Goal: Find specific page/section: Find specific page/section

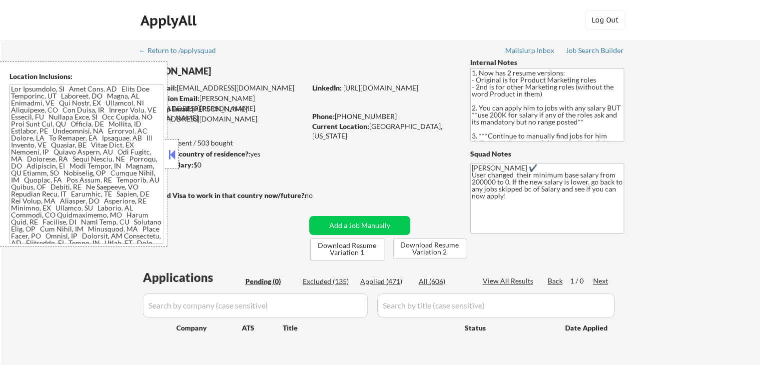
drag, startPoint x: 0, startPoint y: 0, endPoint x: 173, endPoint y: 158, distance: 234.1
click at [173, 158] on button at bounding box center [171, 154] width 11 height 15
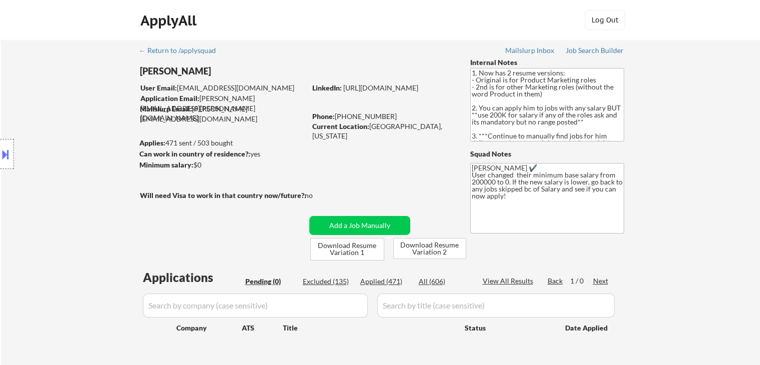
click at [61, 147] on div "Location Inclusions:" at bounding box center [89, 153] width 179 height 185
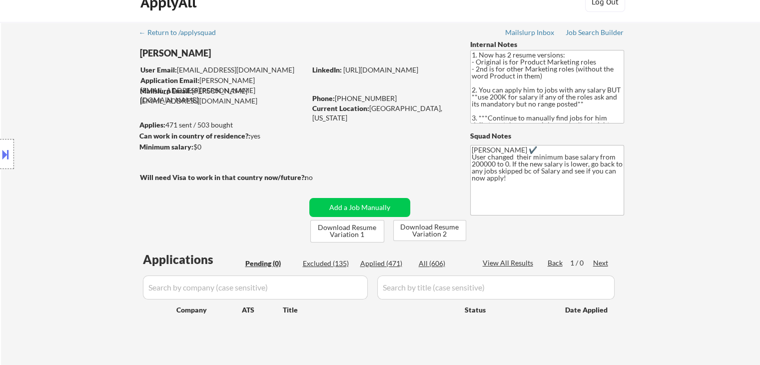
scroll to position [50, 0]
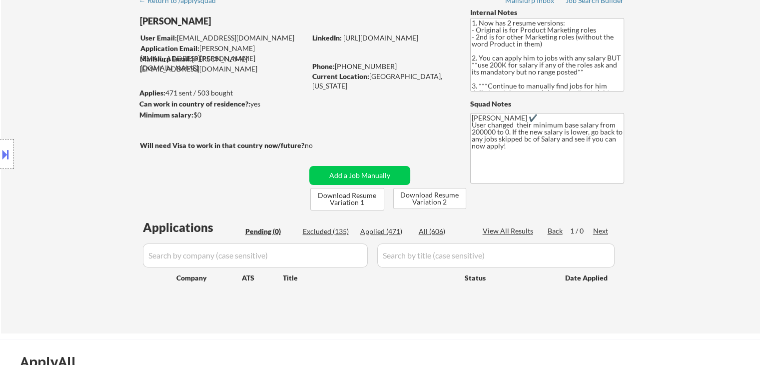
click at [72, 139] on div "Location Inclusions:" at bounding box center [89, 153] width 179 height 185
click at [71, 142] on div "Location Inclusions:" at bounding box center [89, 153] width 179 height 185
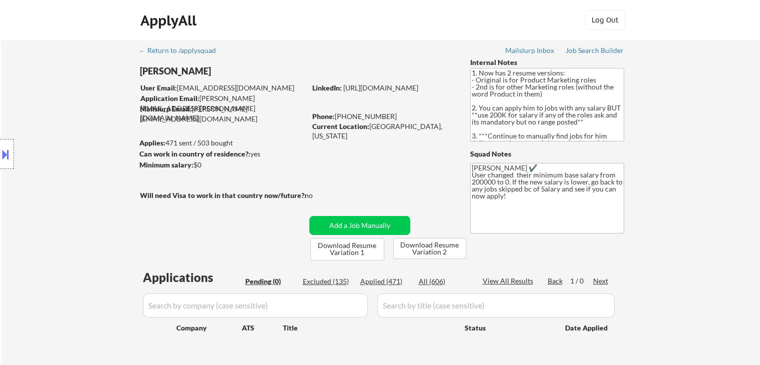
scroll to position [0, 0]
click at [71, 142] on div "Location Inclusions:" at bounding box center [89, 153] width 179 height 185
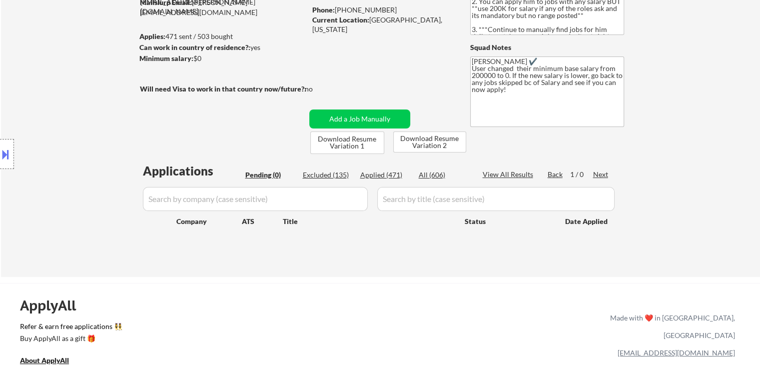
scroll to position [150, 0]
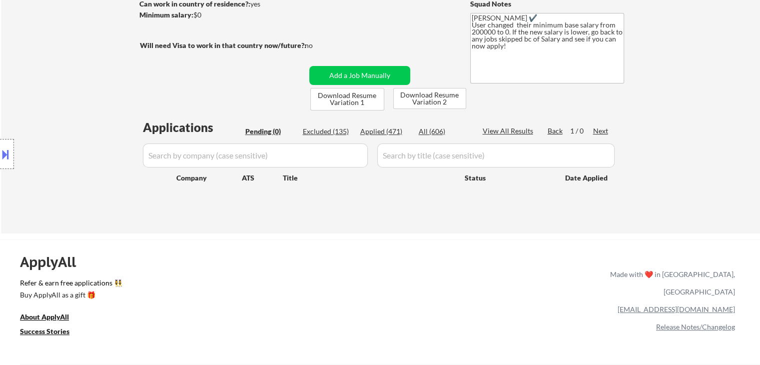
click at [114, 100] on div "Location Inclusions:" at bounding box center [89, 153] width 179 height 185
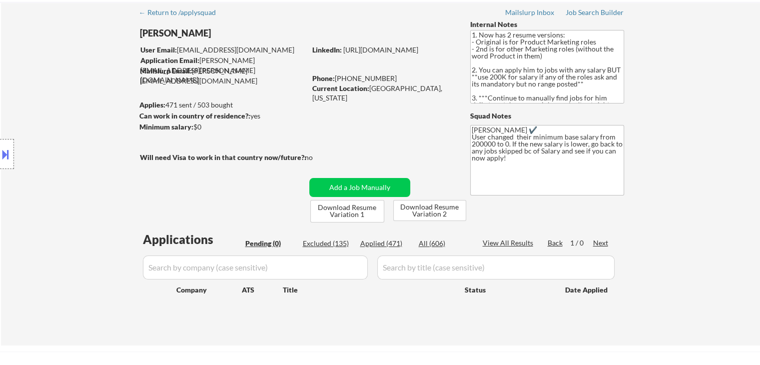
scroll to position [0, 0]
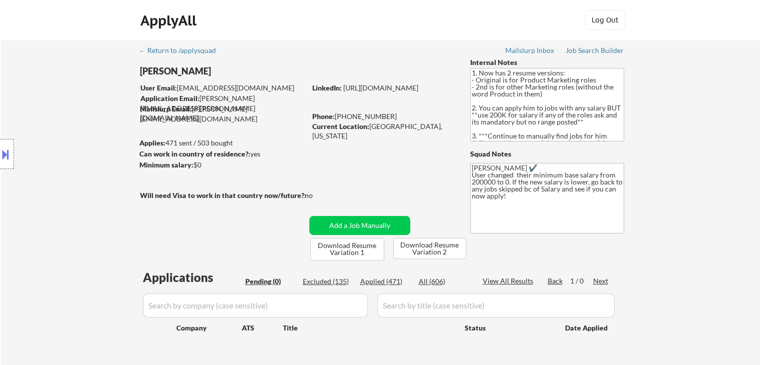
click at [88, 106] on div "Location Inclusions:" at bounding box center [89, 153] width 179 height 185
click at [90, 106] on div "Location Inclusions:" at bounding box center [89, 153] width 179 height 185
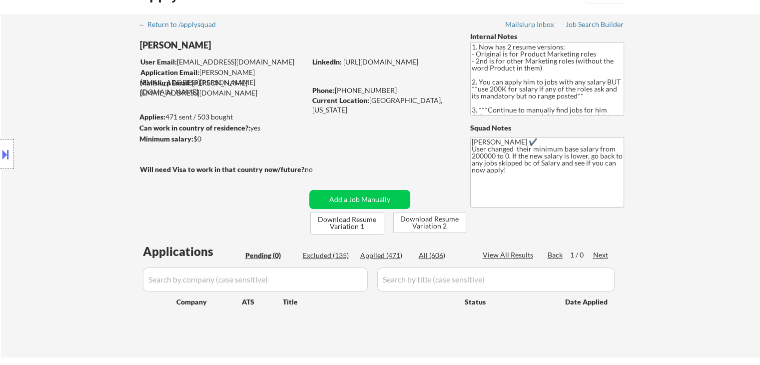
scroll to position [50, 0]
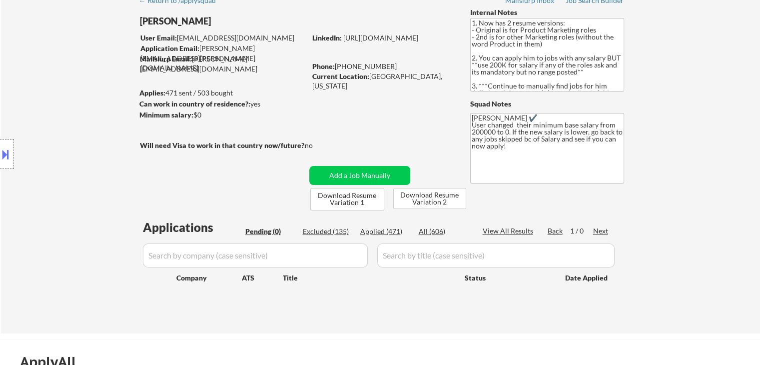
click at [89, 108] on div "Location Inclusions:" at bounding box center [89, 153] width 179 height 185
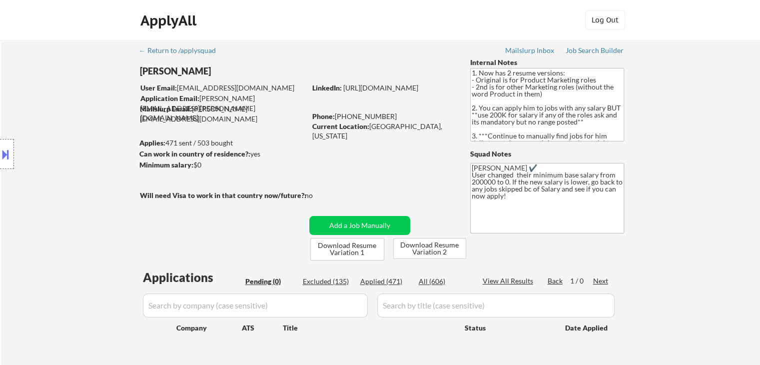
click at [80, 116] on div "Location Inclusions:" at bounding box center [89, 153] width 179 height 185
click at [81, 116] on div "Location Inclusions:" at bounding box center [89, 153] width 179 height 185
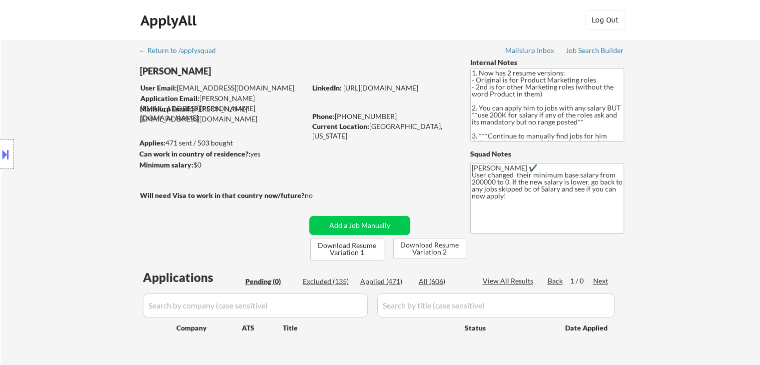
click at [82, 116] on div "Location Inclusions:" at bounding box center [89, 153] width 179 height 185
click at [82, 117] on div "Location Inclusions:" at bounding box center [89, 153] width 179 height 185
click at [82, 118] on div "Location Inclusions:" at bounding box center [89, 153] width 179 height 185
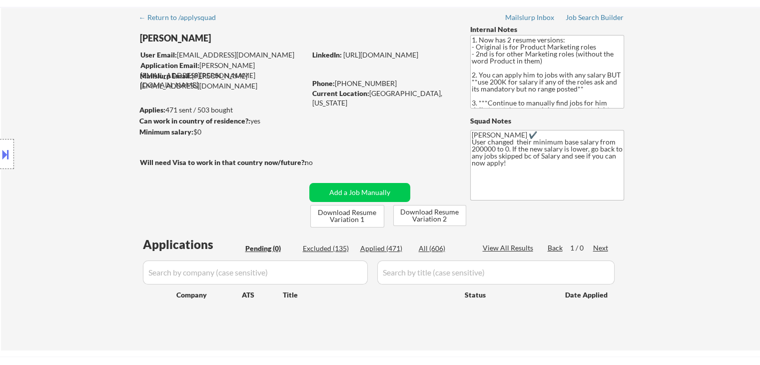
scroll to position [50, 0]
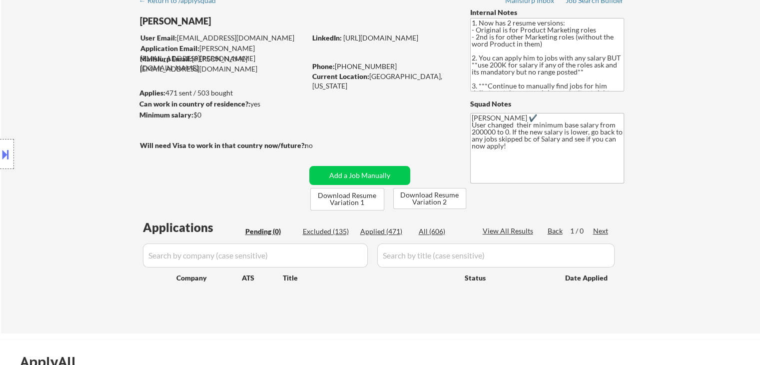
click at [80, 120] on div "Location Inclusions:" at bounding box center [89, 153] width 179 height 185
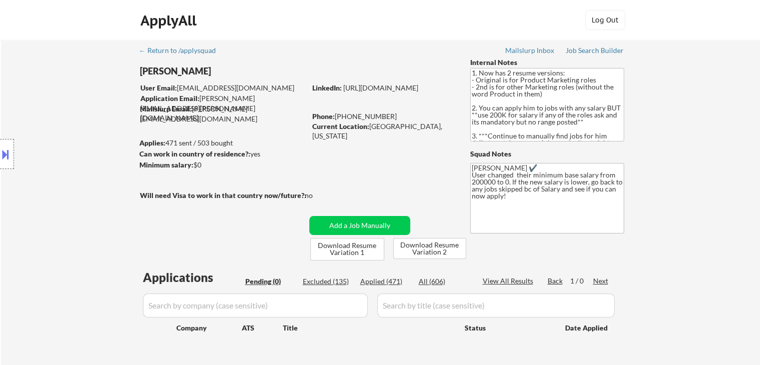
click at [80, 120] on div "Location Inclusions:" at bounding box center [89, 153] width 179 height 185
click at [81, 120] on div "Location Inclusions:" at bounding box center [89, 153] width 179 height 185
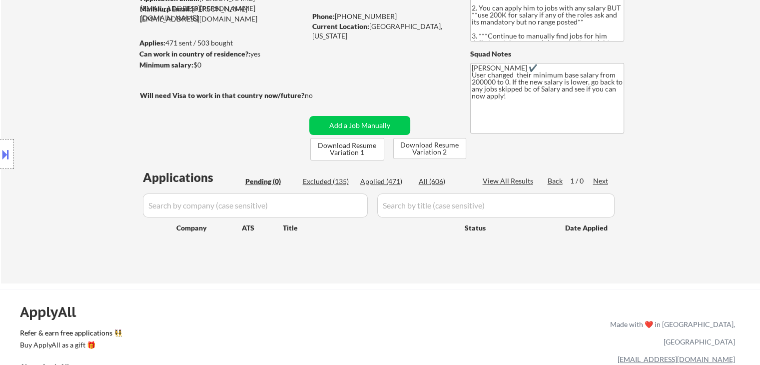
click at [78, 120] on div "Location Inclusions:" at bounding box center [89, 153] width 179 height 185
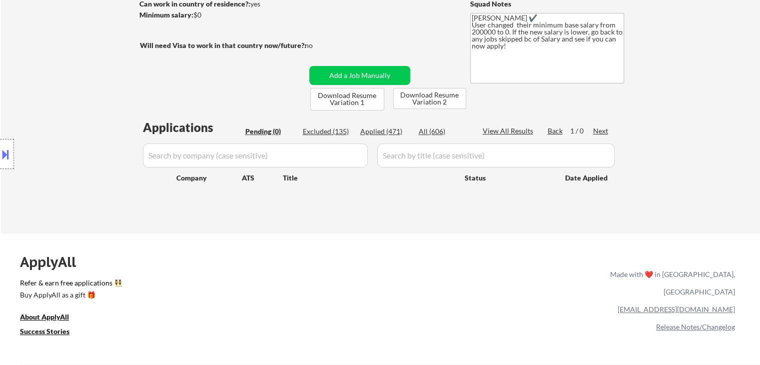
scroll to position [50, 0]
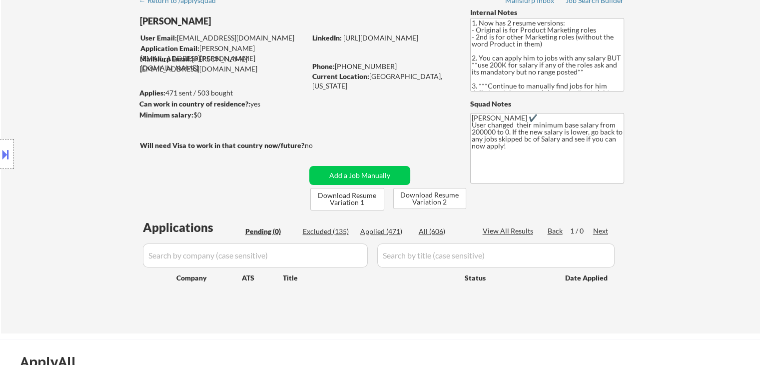
click at [82, 115] on div "Location Inclusions:" at bounding box center [89, 153] width 179 height 185
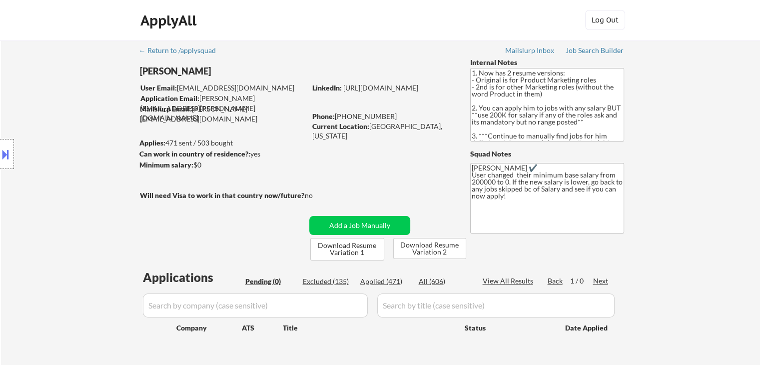
click at [82, 114] on div "Location Inclusions:" at bounding box center [89, 153] width 179 height 185
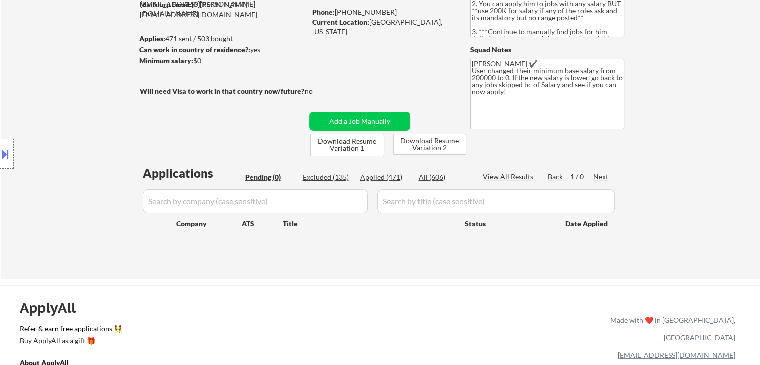
scroll to position [150, 0]
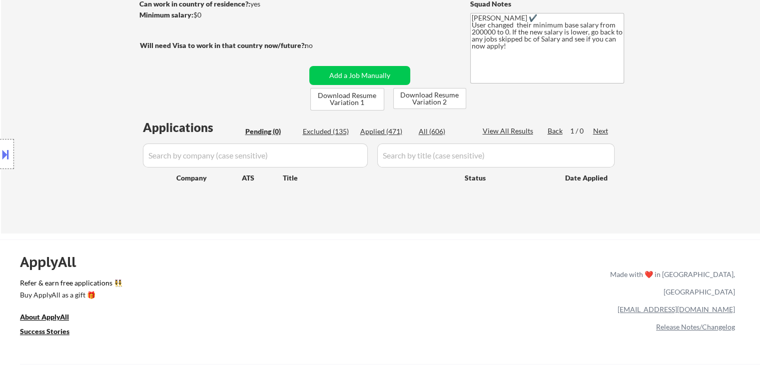
click at [83, 118] on div "Location Inclusions:" at bounding box center [89, 153] width 179 height 185
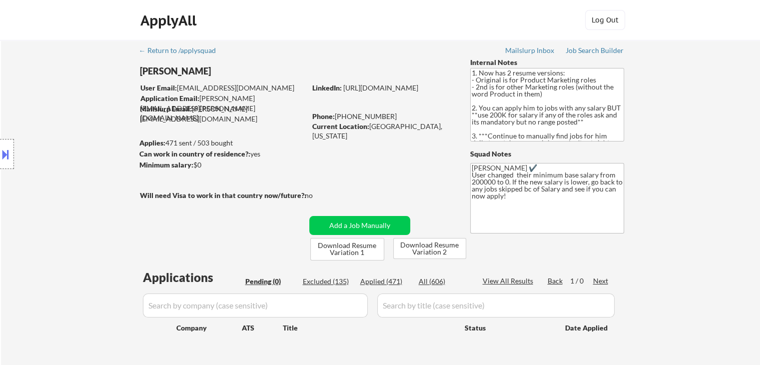
click at [84, 119] on div "Location Inclusions:" at bounding box center [89, 153] width 179 height 185
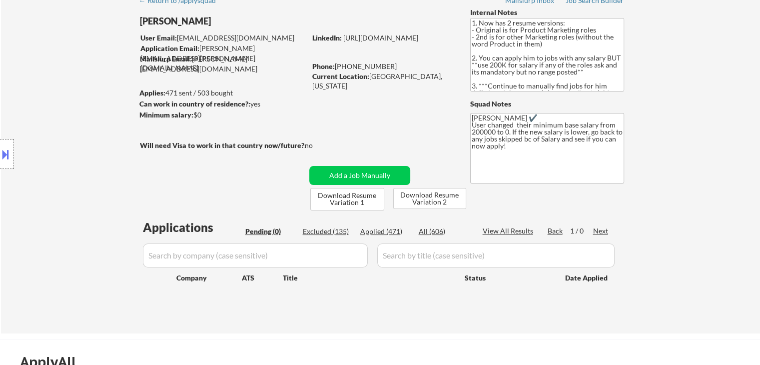
click at [84, 119] on div "Location Inclusions:" at bounding box center [89, 153] width 179 height 185
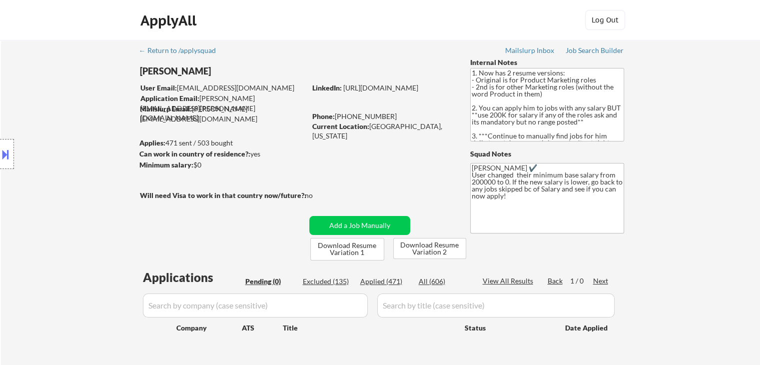
click at [84, 119] on div "Location Inclusions:" at bounding box center [89, 153] width 179 height 185
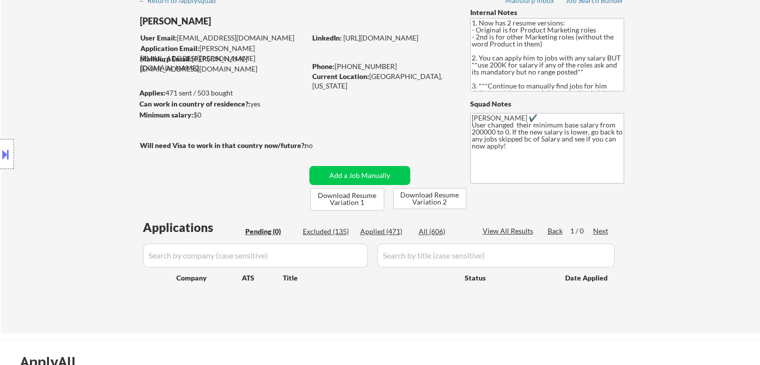
click at [83, 120] on div "Location Inclusions:" at bounding box center [89, 153] width 179 height 185
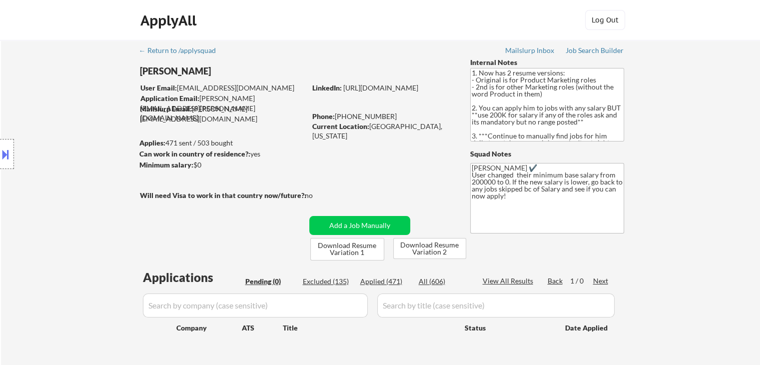
click at [83, 121] on div "Location Inclusions:" at bounding box center [89, 153] width 179 height 185
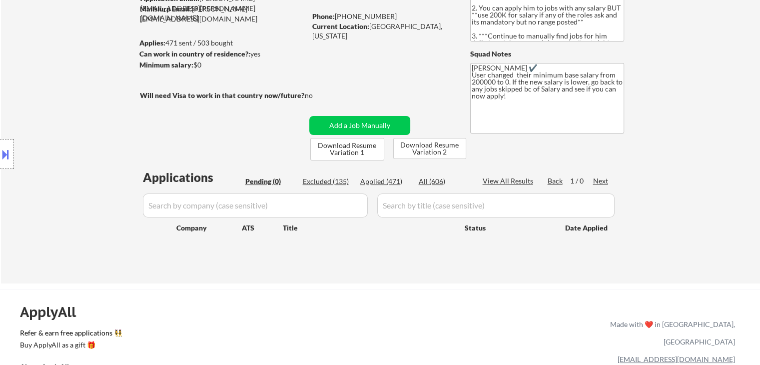
click at [82, 123] on div "Location Inclusions:" at bounding box center [89, 153] width 179 height 185
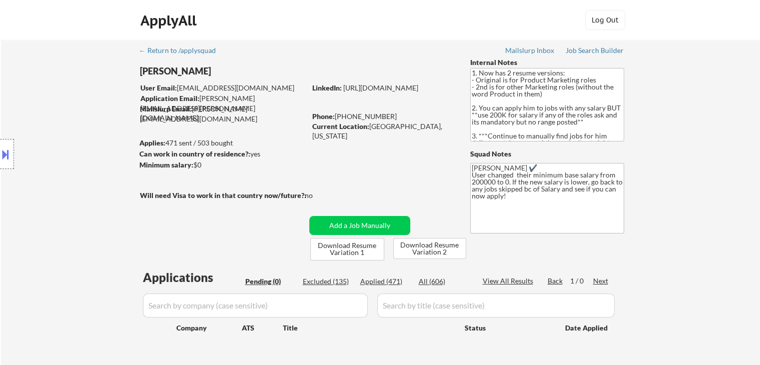
click at [82, 123] on div "Location Inclusions:" at bounding box center [89, 153] width 179 height 185
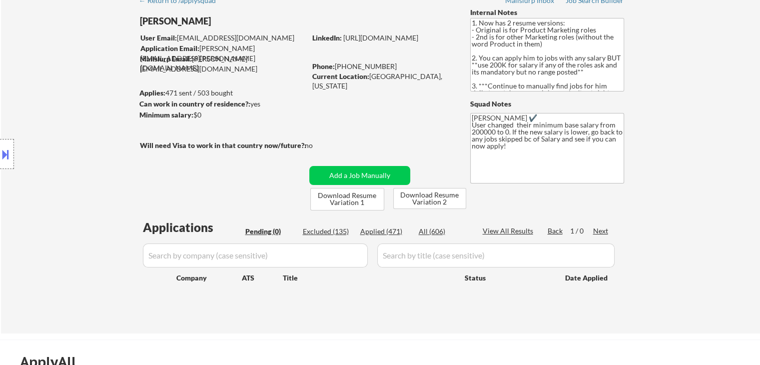
click at [80, 126] on div "Location Inclusions:" at bounding box center [89, 153] width 179 height 185
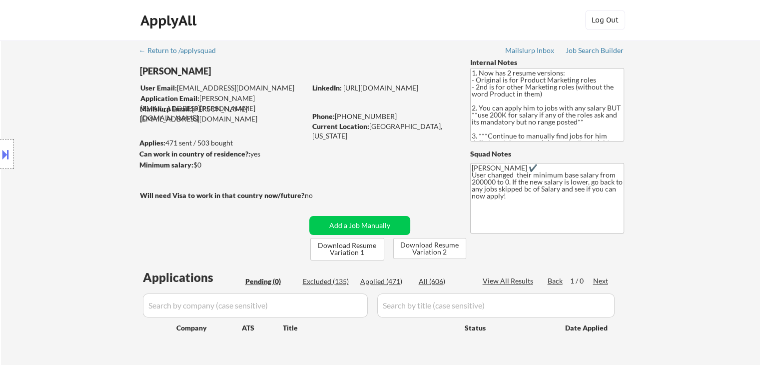
click at [82, 126] on div "Location Inclusions:" at bounding box center [89, 153] width 179 height 185
click at [83, 126] on div "Location Inclusions:" at bounding box center [89, 153] width 179 height 185
click at [98, 115] on div "Location Inclusions:" at bounding box center [89, 153] width 179 height 185
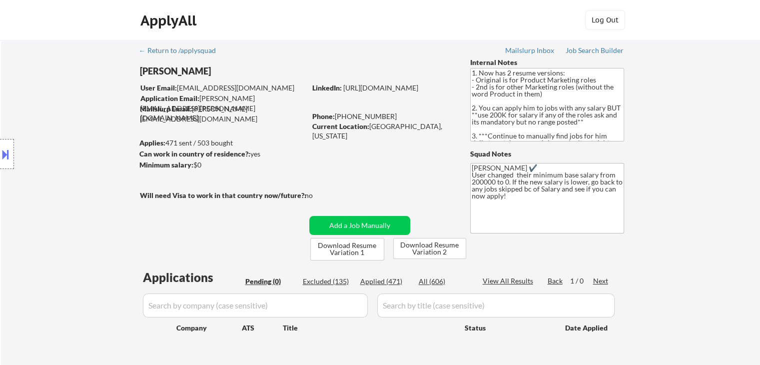
click at [98, 115] on div "Location Inclusions:" at bounding box center [89, 153] width 179 height 185
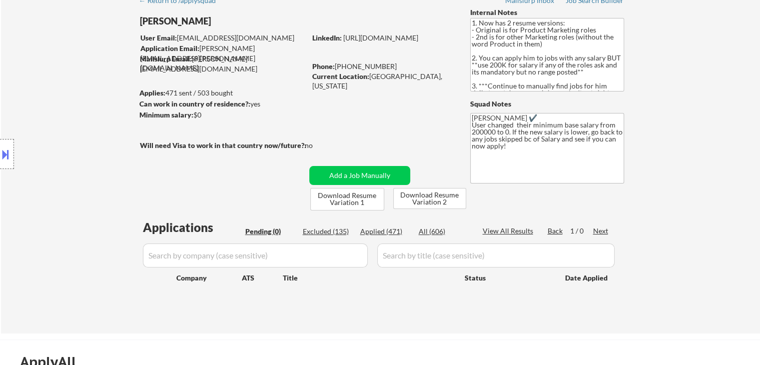
click at [96, 120] on div "Location Inclusions:" at bounding box center [89, 153] width 179 height 185
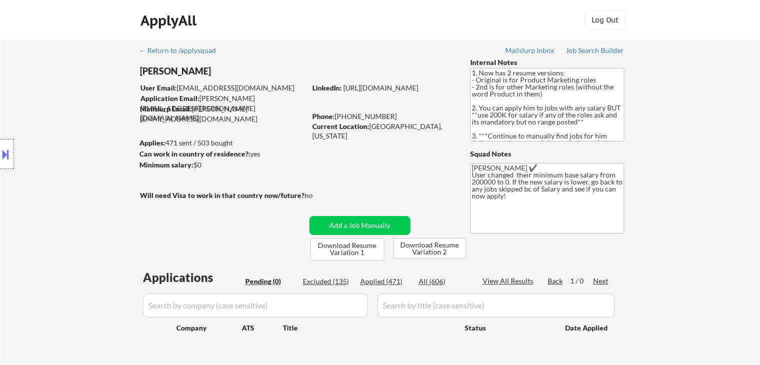
click at [96, 121] on div "Location Inclusions:" at bounding box center [89, 153] width 179 height 185
click at [96, 122] on div "Location Inclusions:" at bounding box center [89, 153] width 179 height 185
click at [96, 124] on div "Location Inclusions:" at bounding box center [89, 153] width 179 height 185
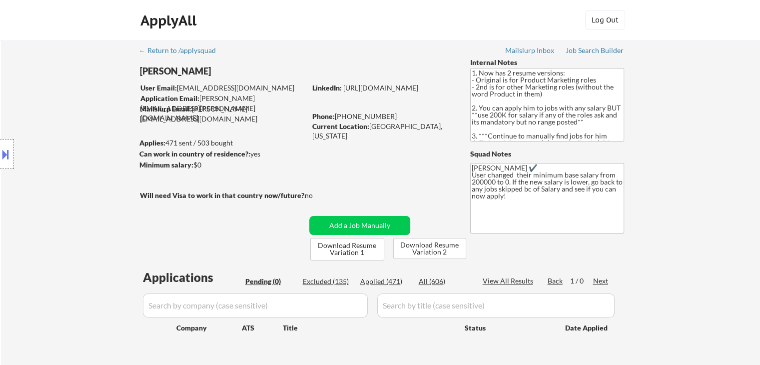
click at [96, 124] on div "Location Inclusions:" at bounding box center [89, 153] width 179 height 185
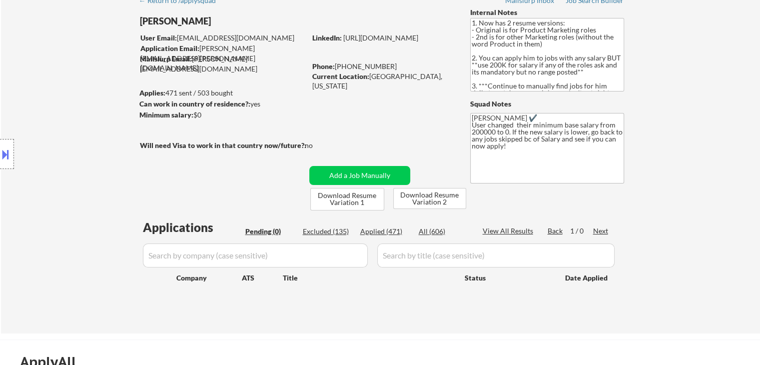
click at [96, 125] on div "Location Inclusions:" at bounding box center [89, 153] width 179 height 185
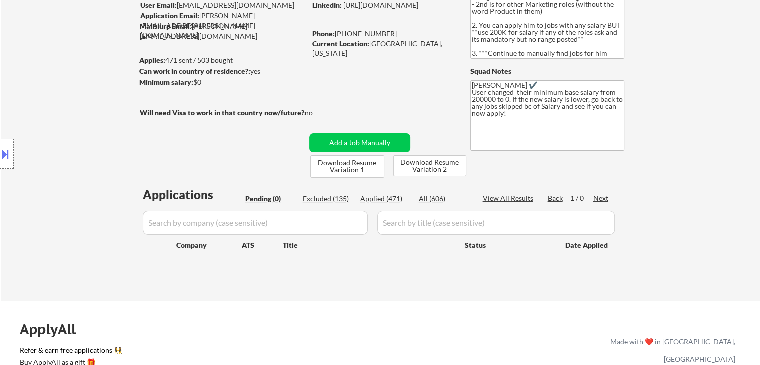
scroll to position [100, 0]
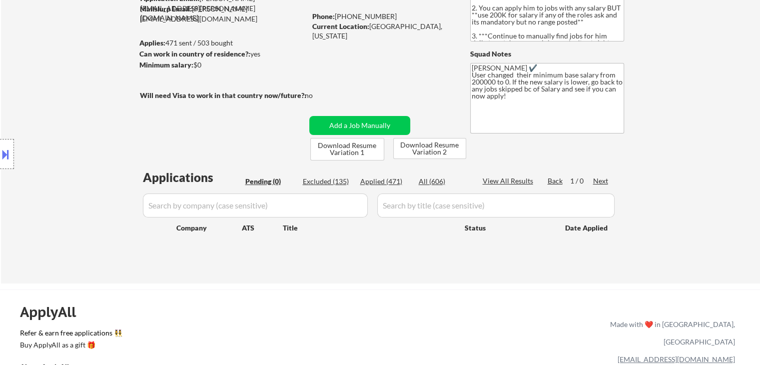
click at [92, 131] on div "Location Inclusions:" at bounding box center [89, 153] width 179 height 185
click at [51, 117] on div "Location Inclusions:" at bounding box center [89, 153] width 179 height 185
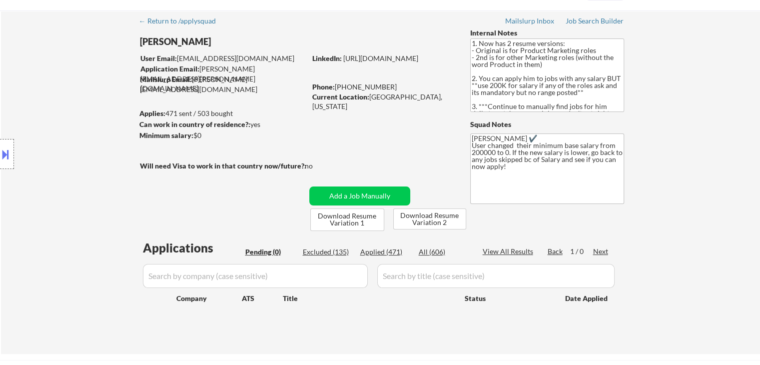
scroll to position [0, 0]
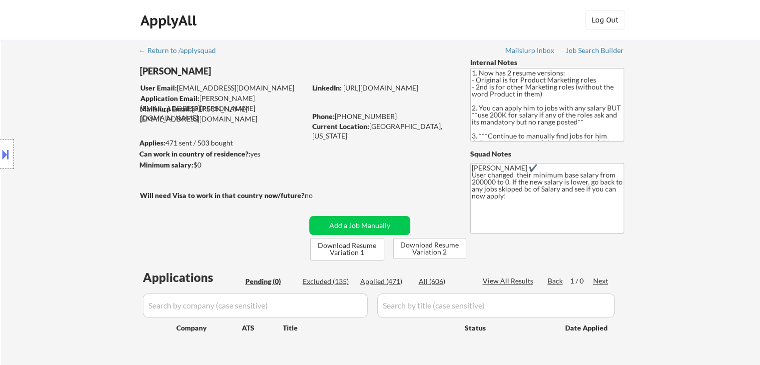
click at [61, 122] on div "Location Inclusions:" at bounding box center [89, 153] width 179 height 185
click at [53, 143] on div "Location Inclusions:" at bounding box center [89, 153] width 179 height 185
click at [80, 131] on div "Location Inclusions:" at bounding box center [89, 153] width 179 height 185
click at [87, 129] on div "Location Inclusions:" at bounding box center [89, 153] width 179 height 185
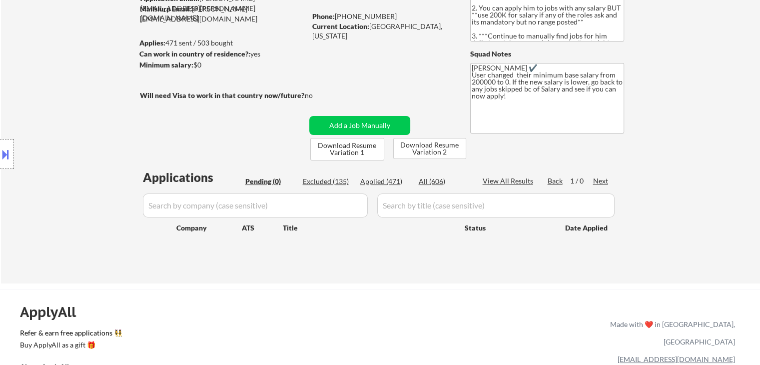
click at [86, 133] on div "Location Inclusions:" at bounding box center [89, 153] width 179 height 185
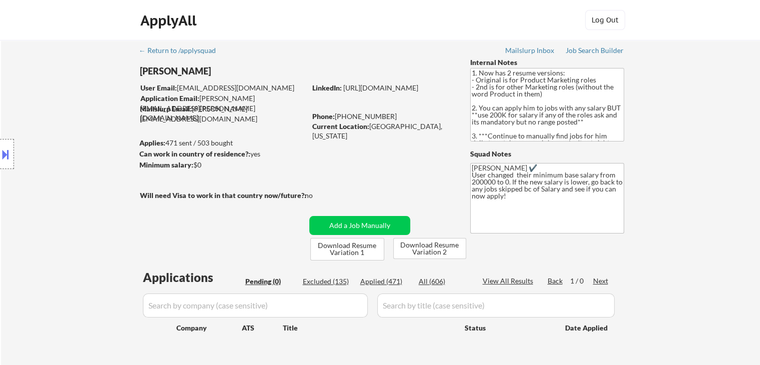
click at [86, 134] on div "Location Inclusions:" at bounding box center [89, 153] width 179 height 185
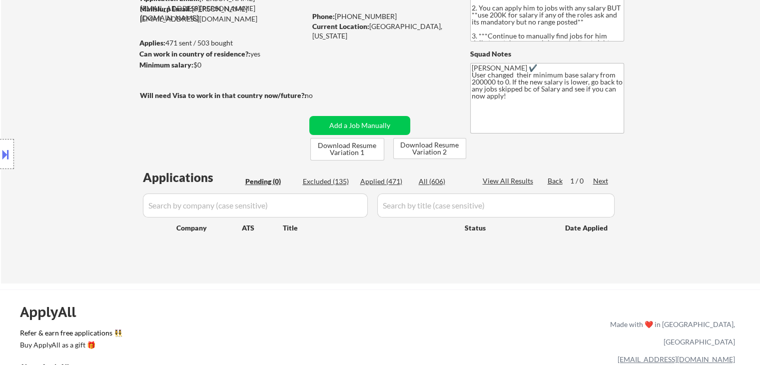
click at [86, 134] on div "Location Inclusions:" at bounding box center [89, 153] width 179 height 185
click at [85, 142] on div "Location Inclusions:" at bounding box center [89, 153] width 179 height 185
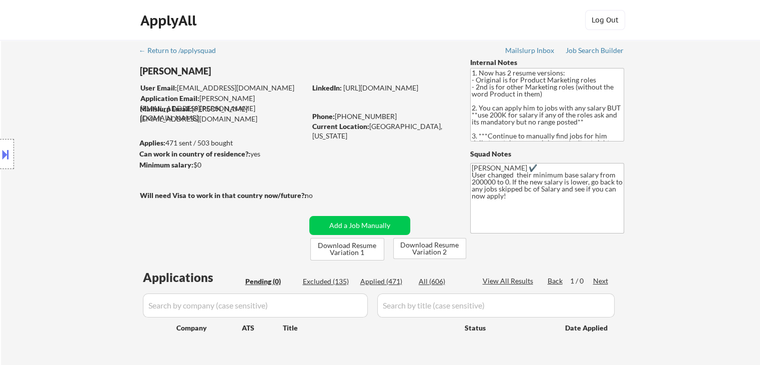
click at [85, 142] on div "Location Inclusions:" at bounding box center [89, 153] width 179 height 185
click at [85, 143] on div "Location Inclusions:" at bounding box center [89, 153] width 179 height 185
click at [86, 144] on div "Location Inclusions:" at bounding box center [89, 153] width 179 height 185
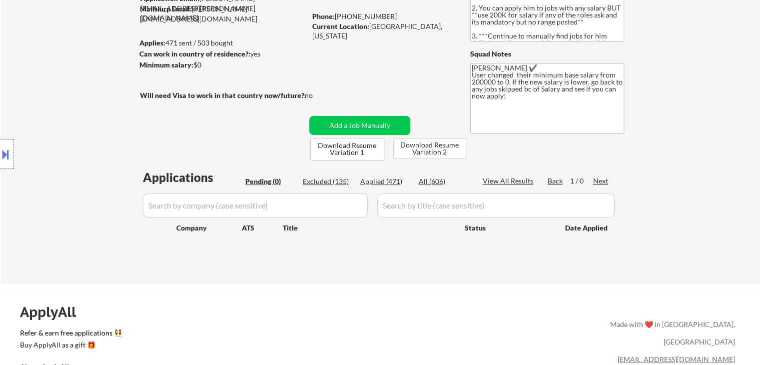
click at [86, 146] on div "Location Inclusions:" at bounding box center [89, 153] width 179 height 185
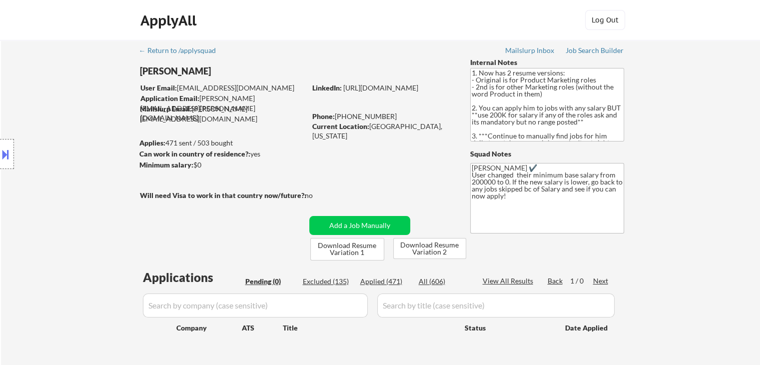
click at [86, 146] on div "Location Inclusions:" at bounding box center [89, 153] width 179 height 185
click at [87, 146] on div "Location Inclusions:" at bounding box center [89, 153] width 179 height 185
click at [88, 147] on div "Location Inclusions:" at bounding box center [89, 153] width 179 height 185
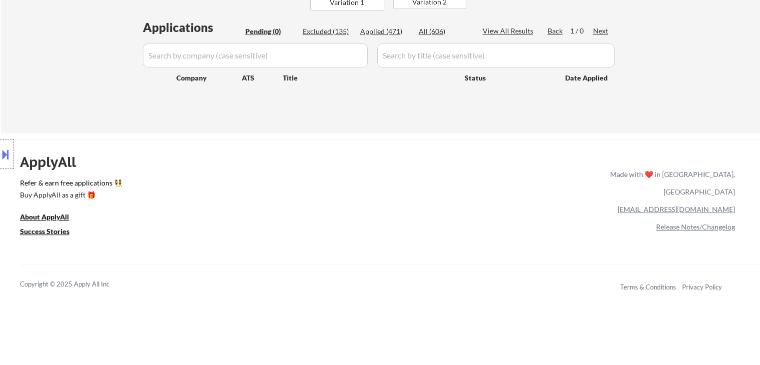
drag, startPoint x: 94, startPoint y: 239, endPoint x: 21, endPoint y: 185, distance: 90.7
click at [20, 187] on div "Location Inclusions:" at bounding box center [89, 153] width 179 height 185
drag, startPoint x: 22, startPoint y: 156, endPoint x: 108, endPoint y: 239, distance: 119.4
click at [82, 239] on div "Location Inclusions:" at bounding box center [89, 153] width 179 height 185
click at [125, 240] on div "Location Inclusions:" at bounding box center [89, 153] width 179 height 185
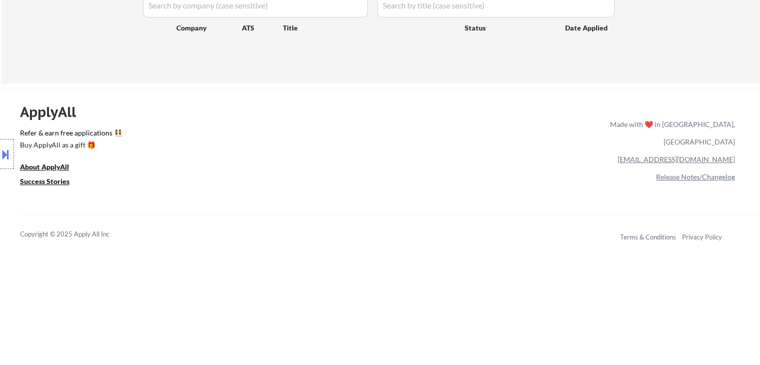
drag, startPoint x: 118, startPoint y: 236, endPoint x: 20, endPoint y: 125, distance: 148.3
click at [20, 125] on div "Location Inclusions:" at bounding box center [89, 153] width 179 height 185
drag, startPoint x: 18, startPoint y: 138, endPoint x: 153, endPoint y: 161, distance: 136.7
click at [146, 156] on div "Location Inclusions:" at bounding box center [89, 153] width 179 height 185
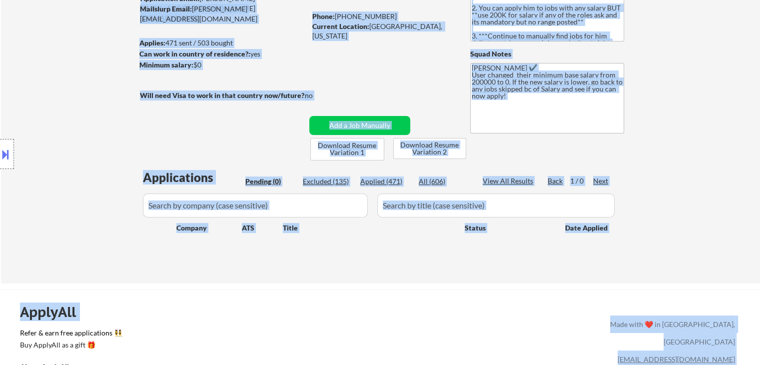
drag, startPoint x: 225, startPoint y: 154, endPoint x: 271, endPoint y: 154, distance: 46.0
click at [271, 154] on body "← Return to /applysquad Mailslurp Inbox Job Search Builder [PERSON_NAME] User E…" at bounding box center [380, 82] width 760 height 365
click at [129, 91] on div "Location Inclusions:" at bounding box center [89, 153] width 179 height 185
click at [86, 120] on div "Location Inclusions:" at bounding box center [89, 153] width 179 height 185
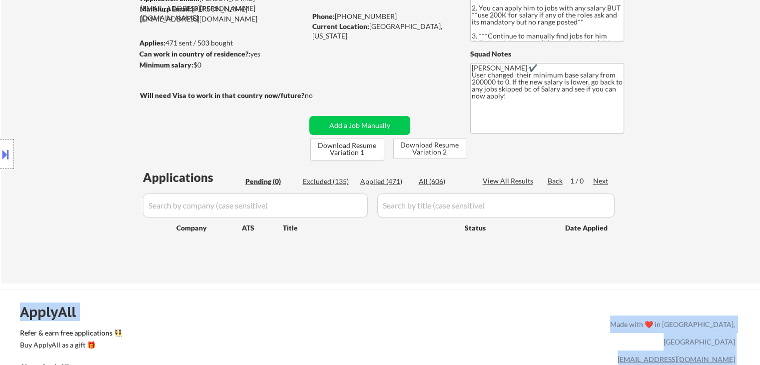
drag, startPoint x: 81, startPoint y: 113, endPoint x: 333, endPoint y: 164, distance: 256.9
click at [333, 164] on body "← Return to /applysquad Mailslurp Inbox Job Search Builder [PERSON_NAME] User E…" at bounding box center [380, 82] width 760 height 365
click at [73, 139] on div "Location Inclusions:" at bounding box center [89, 153] width 179 height 185
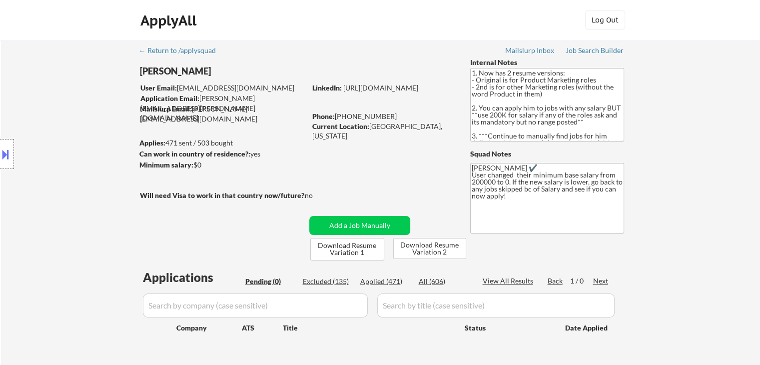
click at [73, 139] on div "Location Inclusions:" at bounding box center [89, 153] width 179 height 185
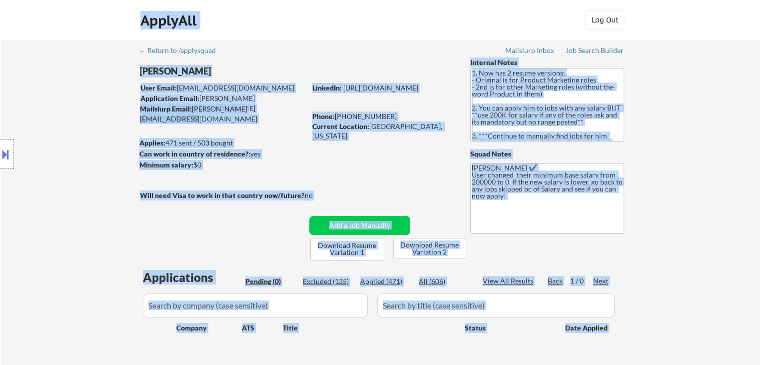
drag, startPoint x: 171, startPoint y: 99, endPoint x: 270, endPoint y: 116, distance: 100.8
click at [270, 116] on body "← Return to /applysquad Mailslurp Inbox Job Search Builder [PERSON_NAME] User E…" at bounding box center [380, 182] width 760 height 365
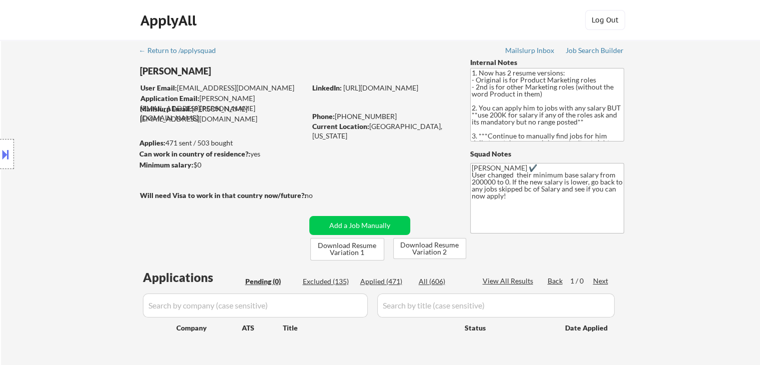
click at [301, 125] on div "← Return to /applysquad Mailslurp Inbox Job Search Builder [PERSON_NAME] User E…" at bounding box center [380, 207] width 499 height 335
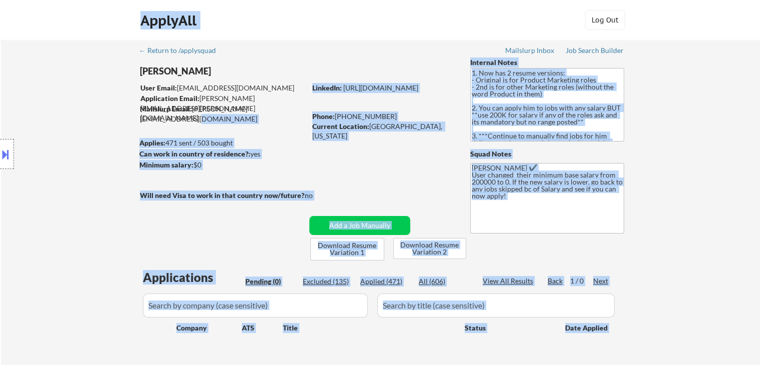
drag, startPoint x: 300, startPoint y: 109, endPoint x: 138, endPoint y: 87, distance: 162.9
click at [141, 86] on body "← Return to /applysquad Mailslurp Inbox Job Search Builder [PERSON_NAME] User E…" at bounding box center [380, 182] width 760 height 365
click at [98, 96] on div "Location Inclusions:" at bounding box center [89, 153] width 179 height 185
drag, startPoint x: 297, startPoint y: 113, endPoint x: 137, endPoint y: 86, distance: 162.2
click at [137, 86] on body "← Return to /applysquad Mailslurp Inbox Job Search Builder [PERSON_NAME] User E…" at bounding box center [380, 182] width 760 height 365
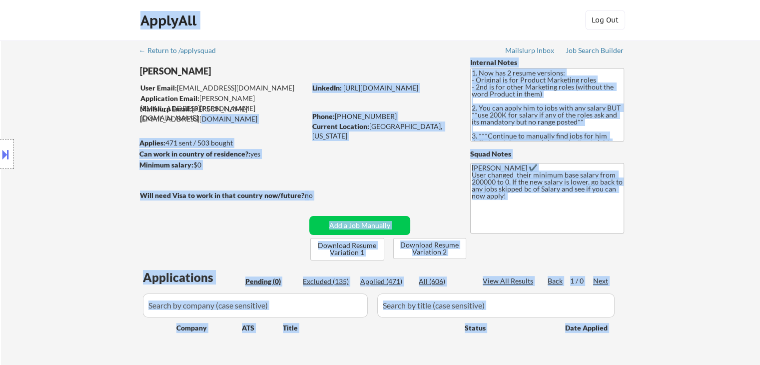
click at [104, 93] on div "Location Inclusions:" at bounding box center [89, 153] width 179 height 185
click at [284, 138] on div "Applies: 471 sent / 503 bought" at bounding box center [222, 143] width 166 height 10
drag, startPoint x: 288, startPoint y: 107, endPoint x: 175, endPoint y: 96, distance: 113.4
click at [173, 96] on body "← Return to /applysquad Mailslurp Inbox Job Search Builder [PERSON_NAME] User E…" at bounding box center [380, 182] width 760 height 365
click at [64, 111] on div "Location Inclusions:" at bounding box center [89, 153] width 179 height 185
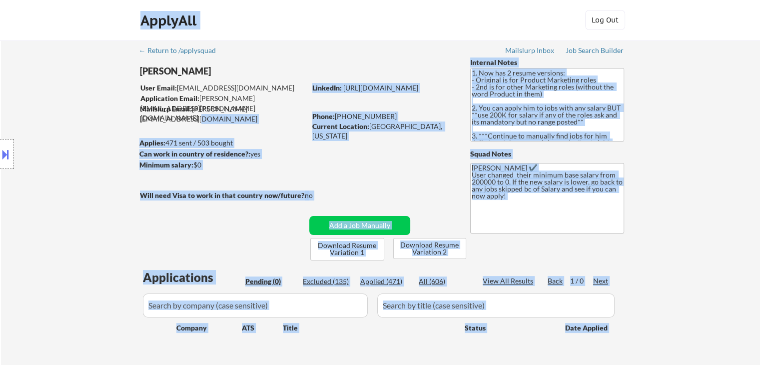
click at [64, 111] on div "Location Inclusions:" at bounding box center [89, 153] width 179 height 185
